Goal: Task Accomplishment & Management: Use online tool/utility

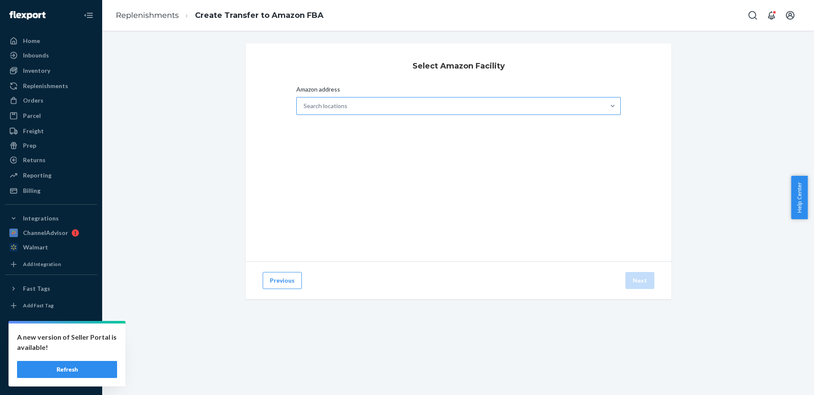
click at [340, 109] on div "Search locations" at bounding box center [325, 106] width 44 height 9
click at [304, 109] on input "Amazon address Search locations" at bounding box center [303, 106] width 1 height 9
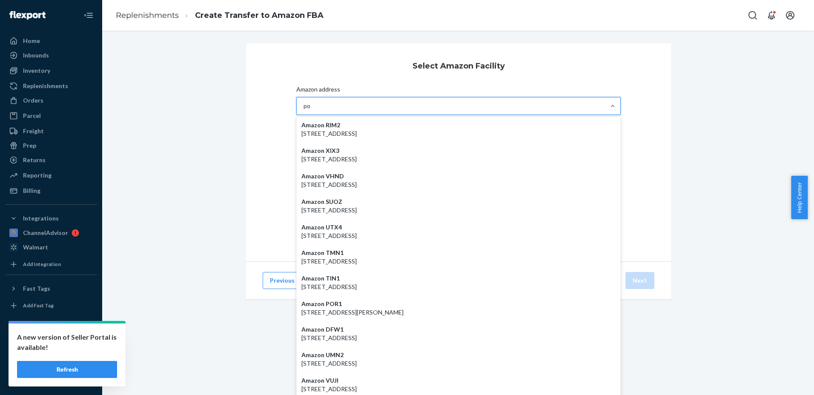
type input "poc"
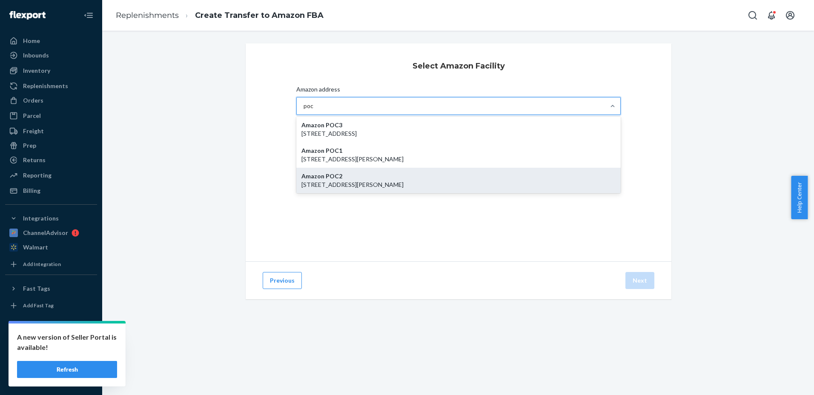
click at [341, 184] on p "[STREET_ADDRESS][PERSON_NAME]" at bounding box center [458, 184] width 314 height 9
click at [314, 110] on input "poc" at bounding box center [308, 106] width 10 height 9
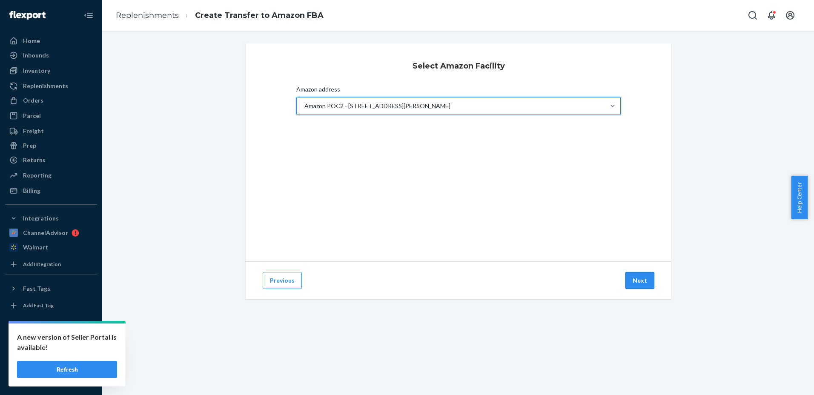
click at [638, 279] on button "Next" at bounding box center [639, 280] width 29 height 17
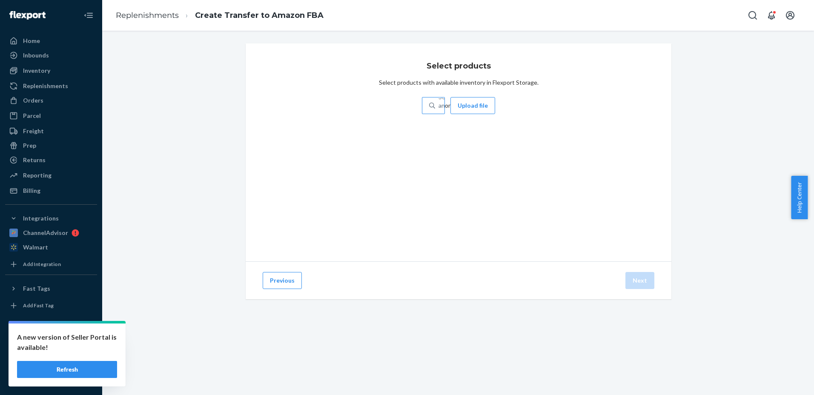
click at [444, 106] on div "Search and add products" at bounding box center [439, 105] width 9 height 15
click at [439, 106] on input "Search and add products" at bounding box center [438, 105] width 1 height 9
type input "pa"
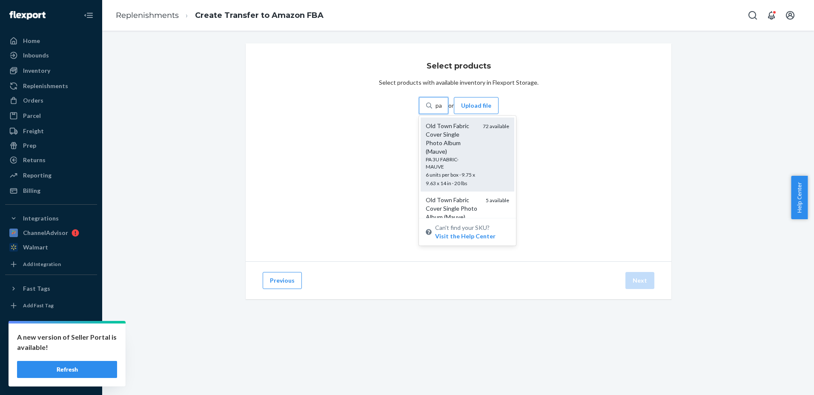
click at [476, 126] on div "Old Town Fabric Cover Single Photo Album (Mauve)" at bounding box center [450, 139] width 50 height 34
click at [442, 110] on input "pa" at bounding box center [438, 105] width 7 height 9
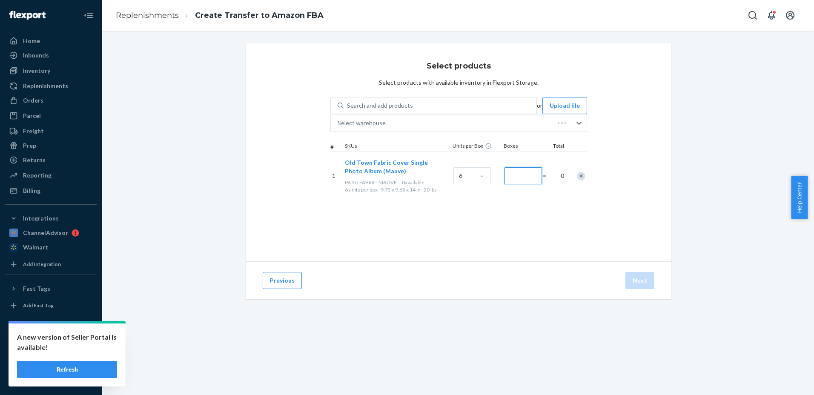
click at [542, 180] on input "Number of boxes" at bounding box center [522, 175] width 37 height 17
click at [542, 178] on input "0" at bounding box center [522, 175] width 37 height 17
type input "2"
click at [580, 210] on div "Select products Select products with available inventory in Flexport Storage. S…" at bounding box center [457, 152] width 425 height 218
click at [632, 278] on button "Next" at bounding box center [639, 280] width 29 height 17
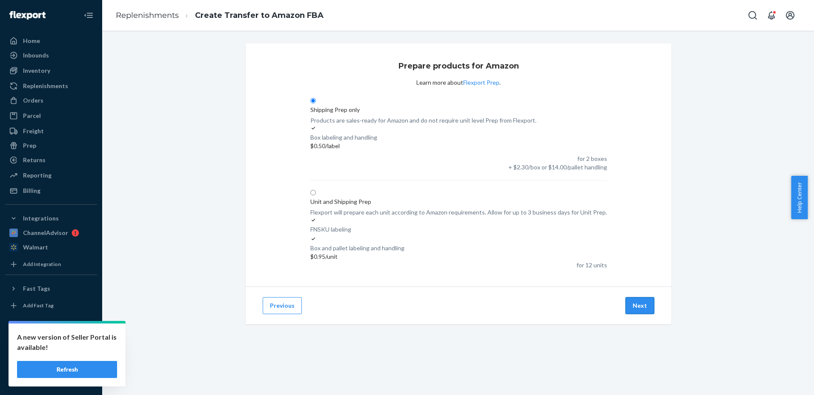
click at [642, 297] on button "Next" at bounding box center [639, 305] width 29 height 17
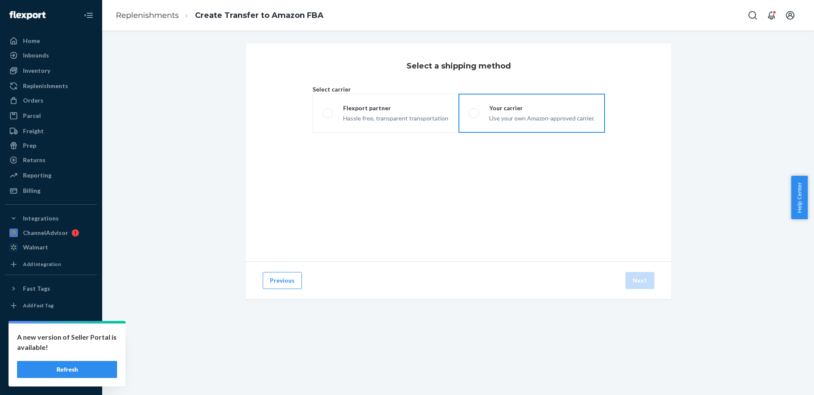
click at [474, 118] on span at bounding box center [473, 113] width 10 height 10
click at [474, 116] on input "Your carrier Use your own Amazon-approved carrier." at bounding box center [471, 114] width 6 height 6
radio input "true"
click at [490, 164] on div "Small Parcel" at bounding box center [512, 159] width 45 height 10
click at [480, 162] on input "Small Parcel" at bounding box center [483, 159] width 6 height 6
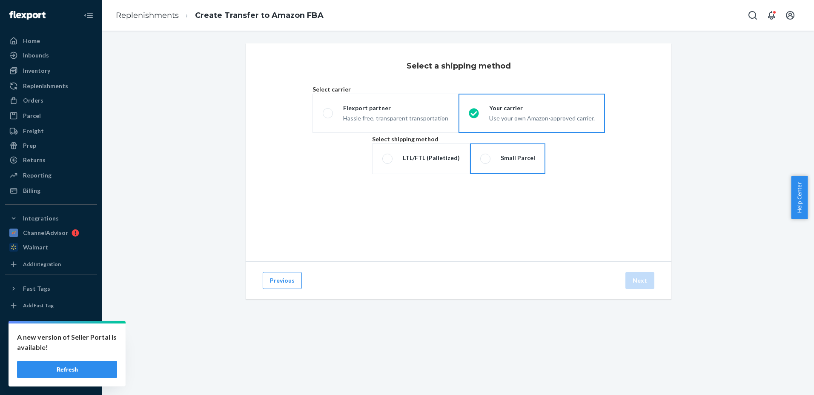
radio input "true"
click at [637, 277] on button "Next" at bounding box center [639, 280] width 29 height 17
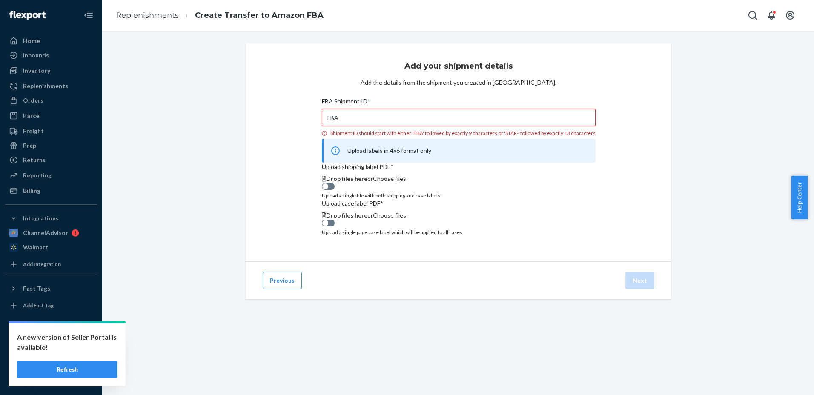
drag, startPoint x: 392, startPoint y: 116, endPoint x: 374, endPoint y: 115, distance: 18.3
click at [375, 116] on input "FBA" at bounding box center [459, 117] width 274 height 17
click at [411, 122] on input "FBA" at bounding box center [459, 117] width 274 height 17
drag, startPoint x: 413, startPoint y: 117, endPoint x: 302, endPoint y: 117, distance: 111.5
click at [303, 117] on div "Add your shipment details Add the details from the shipment you created in Sell…" at bounding box center [457, 152] width 425 height 218
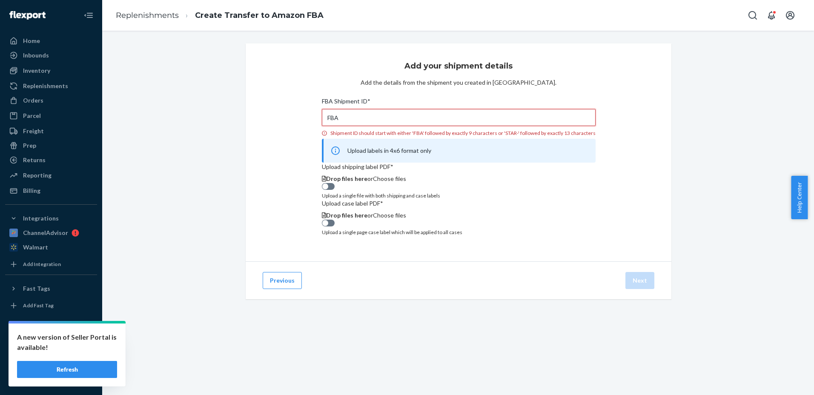
paste input "190FW4LNY"
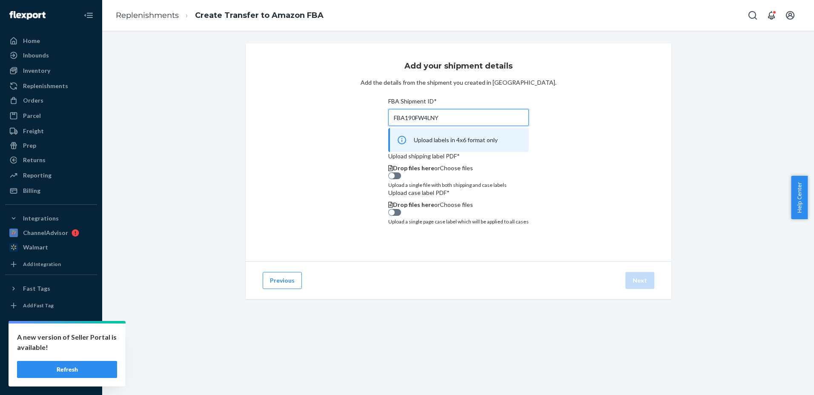
type input "FBA190FW4LNY"
click at [452, 171] on span "Drop files here or Choose files" at bounding box center [433, 167] width 80 height 7
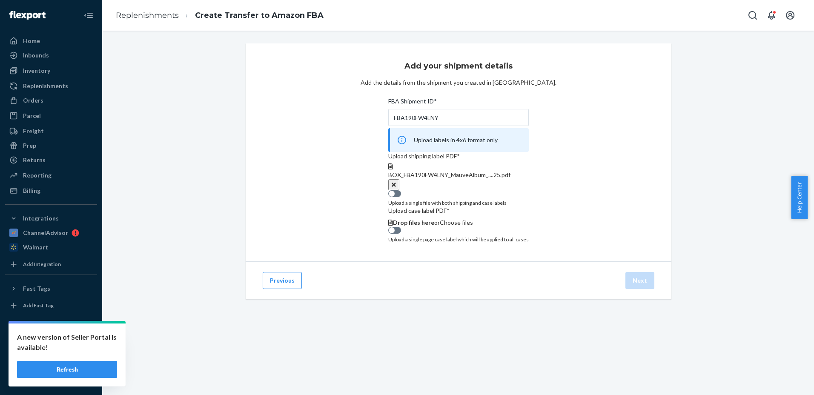
click at [399, 190] on button "Clear" at bounding box center [393, 184] width 11 height 11
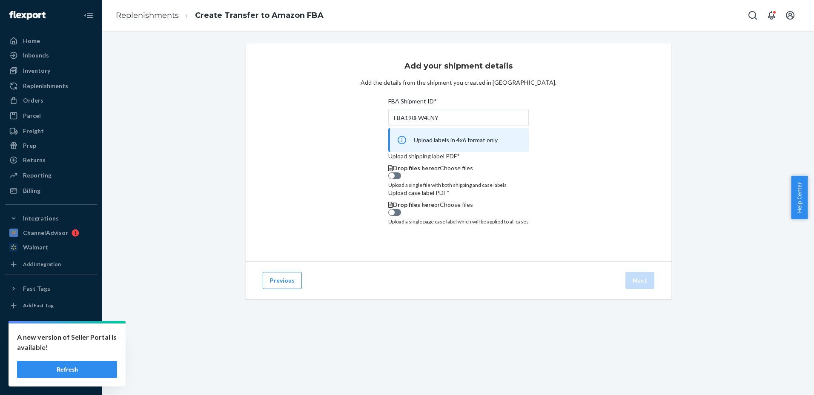
click at [448, 171] on span "Choose files" at bounding box center [456, 167] width 33 height 7
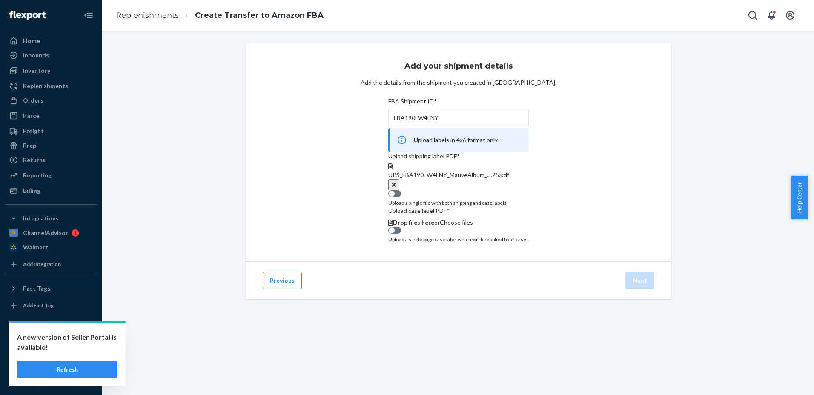
click at [456, 226] on span "Choose files" at bounding box center [456, 222] width 33 height 7
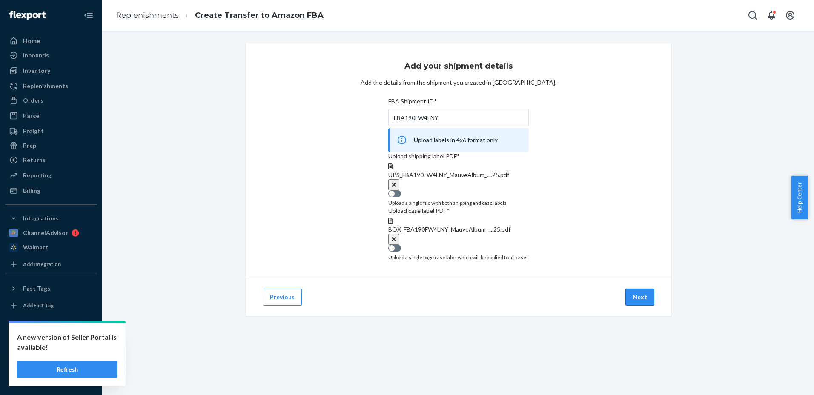
click at [642, 305] on button "Next" at bounding box center [639, 296] width 29 height 17
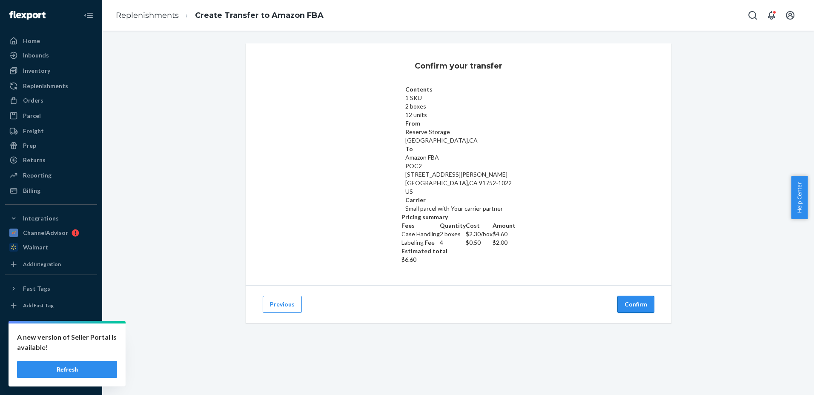
click at [620, 296] on button "Confirm" at bounding box center [635, 304] width 37 height 17
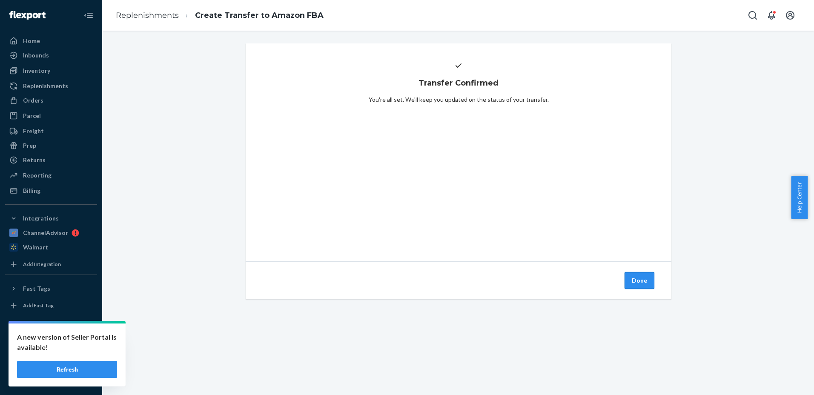
click at [637, 283] on button "Done" at bounding box center [639, 280] width 30 height 17
